Goal: Find specific page/section: Find specific page/section

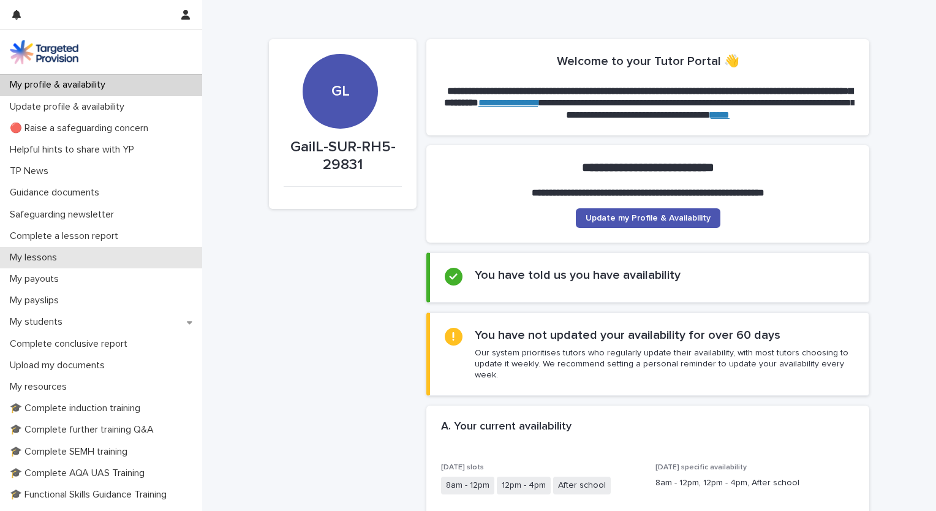
click at [55, 260] on p "My lessons" at bounding box center [36, 258] width 62 height 12
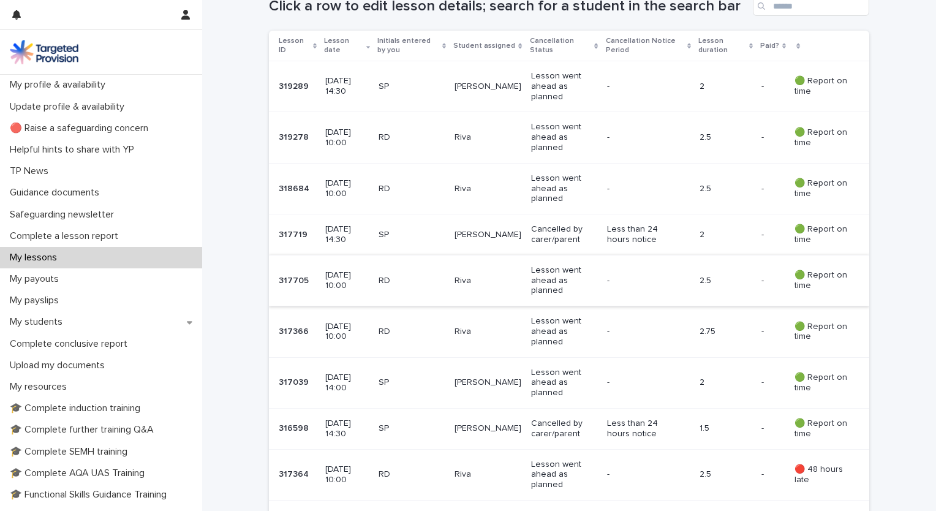
scroll to position [245, 0]
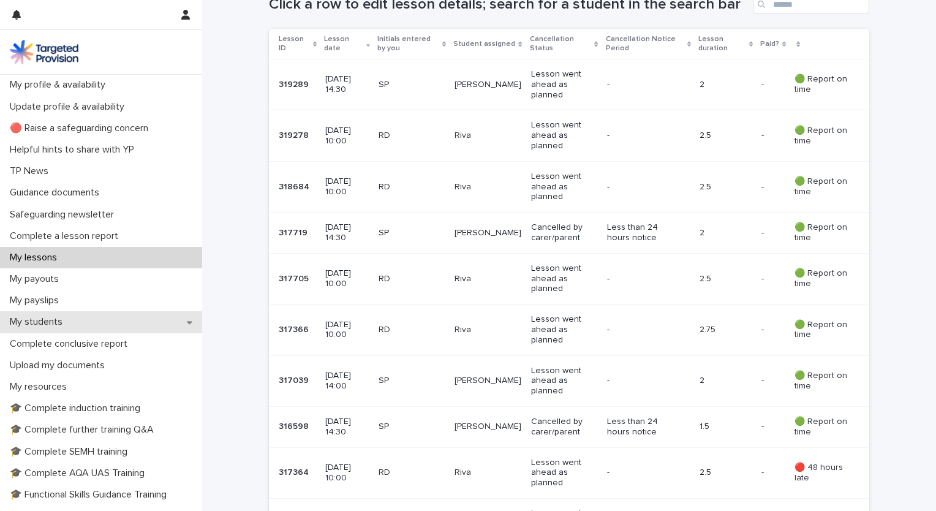
click at [89, 324] on div "My students" at bounding box center [101, 321] width 202 height 21
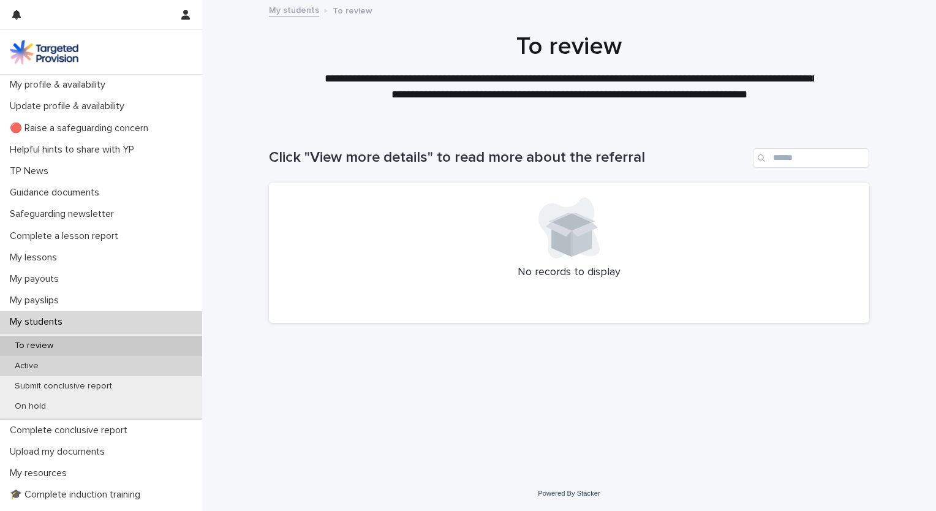
click at [54, 366] on div "Active" at bounding box center [101, 366] width 202 height 20
